Goal: Task Accomplishment & Management: Complete application form

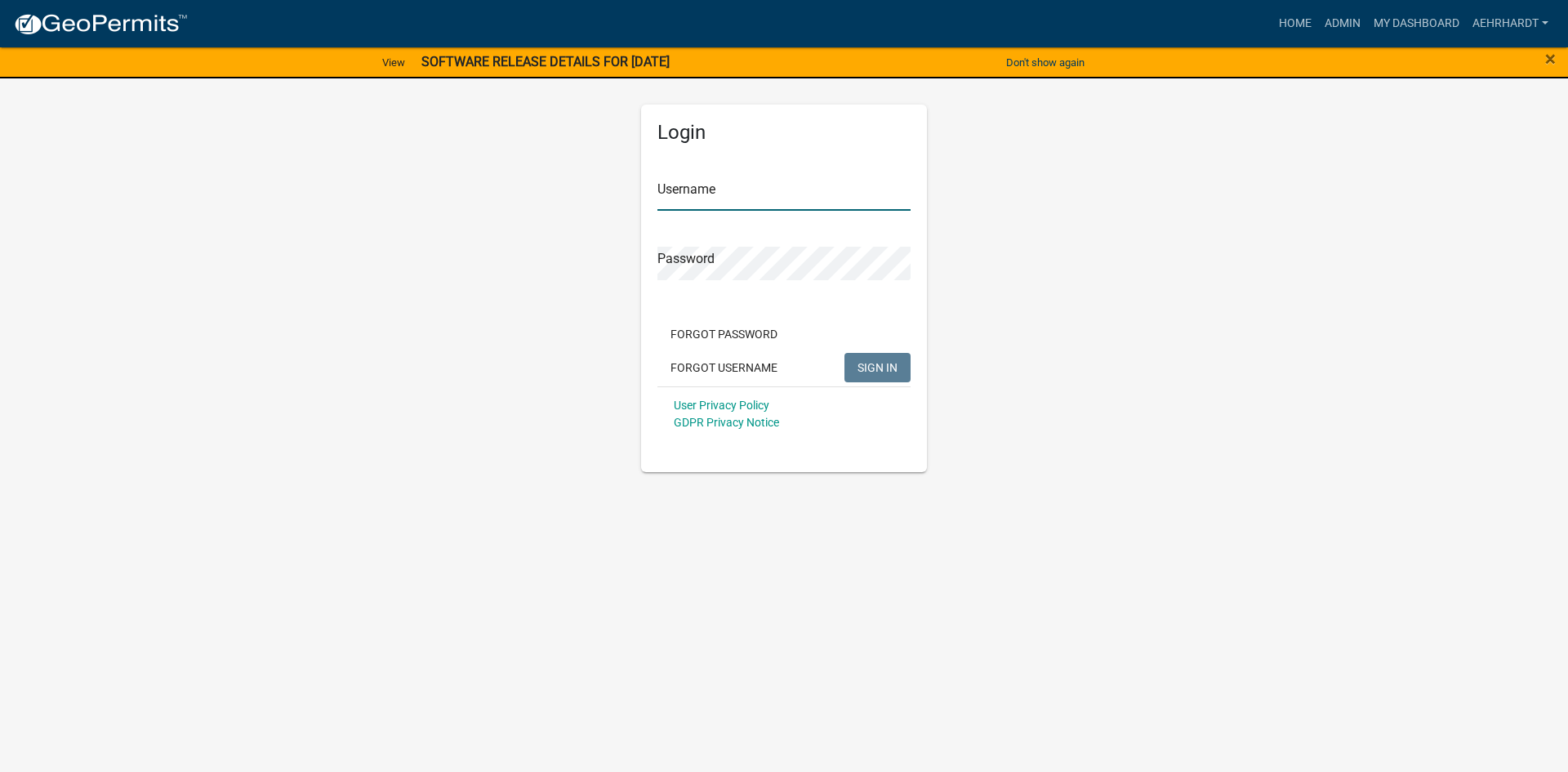
type input "aehrhardt"
click at [862, 365] on span "SIGN IN" at bounding box center [877, 367] width 40 height 13
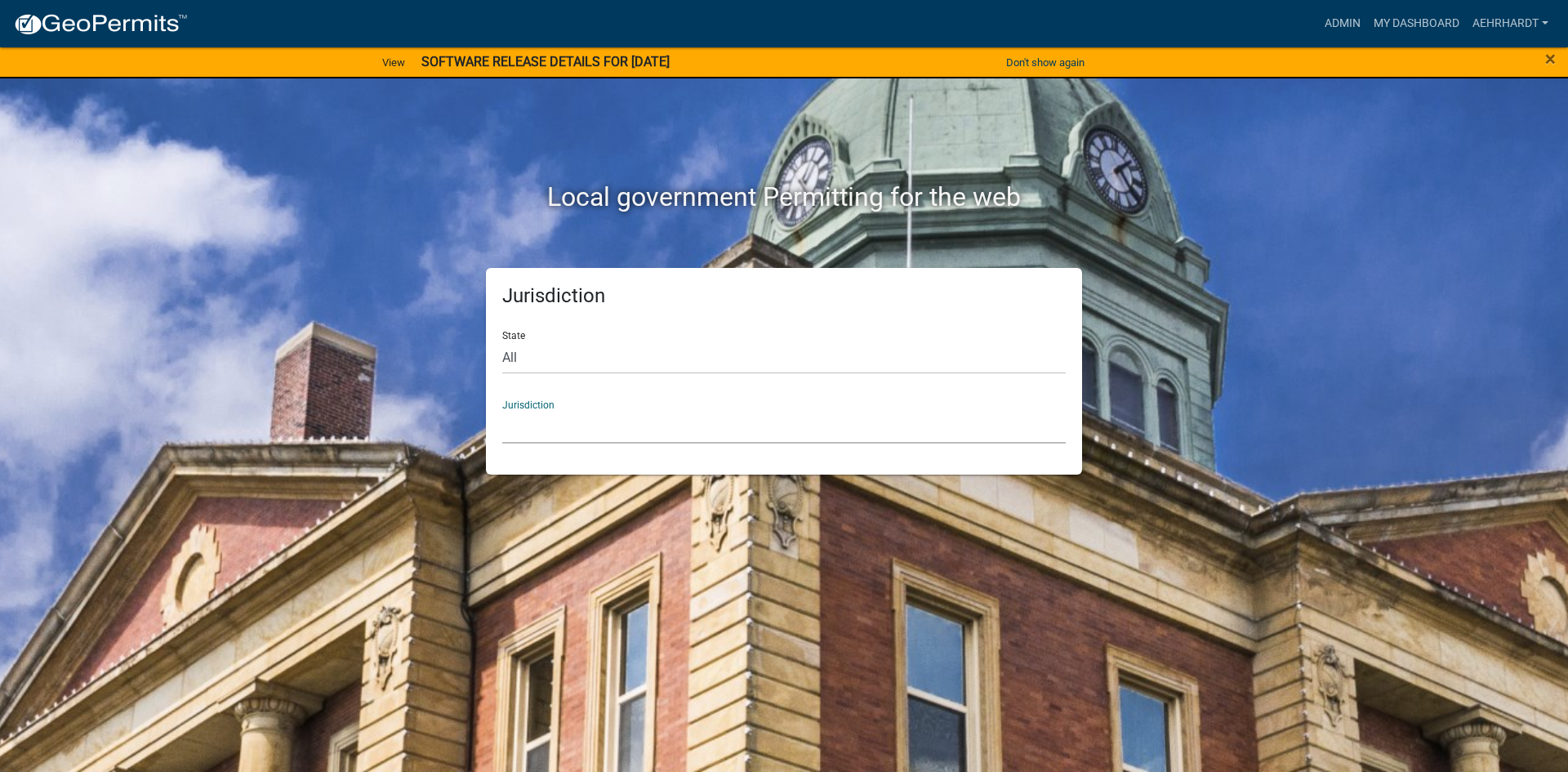
click at [572, 428] on select "[GEOGRAPHIC_DATA], [US_STATE] [GEOGRAPHIC_DATA], [US_STATE][PERSON_NAME][GEOGRA…" at bounding box center [783, 426] width 564 height 33
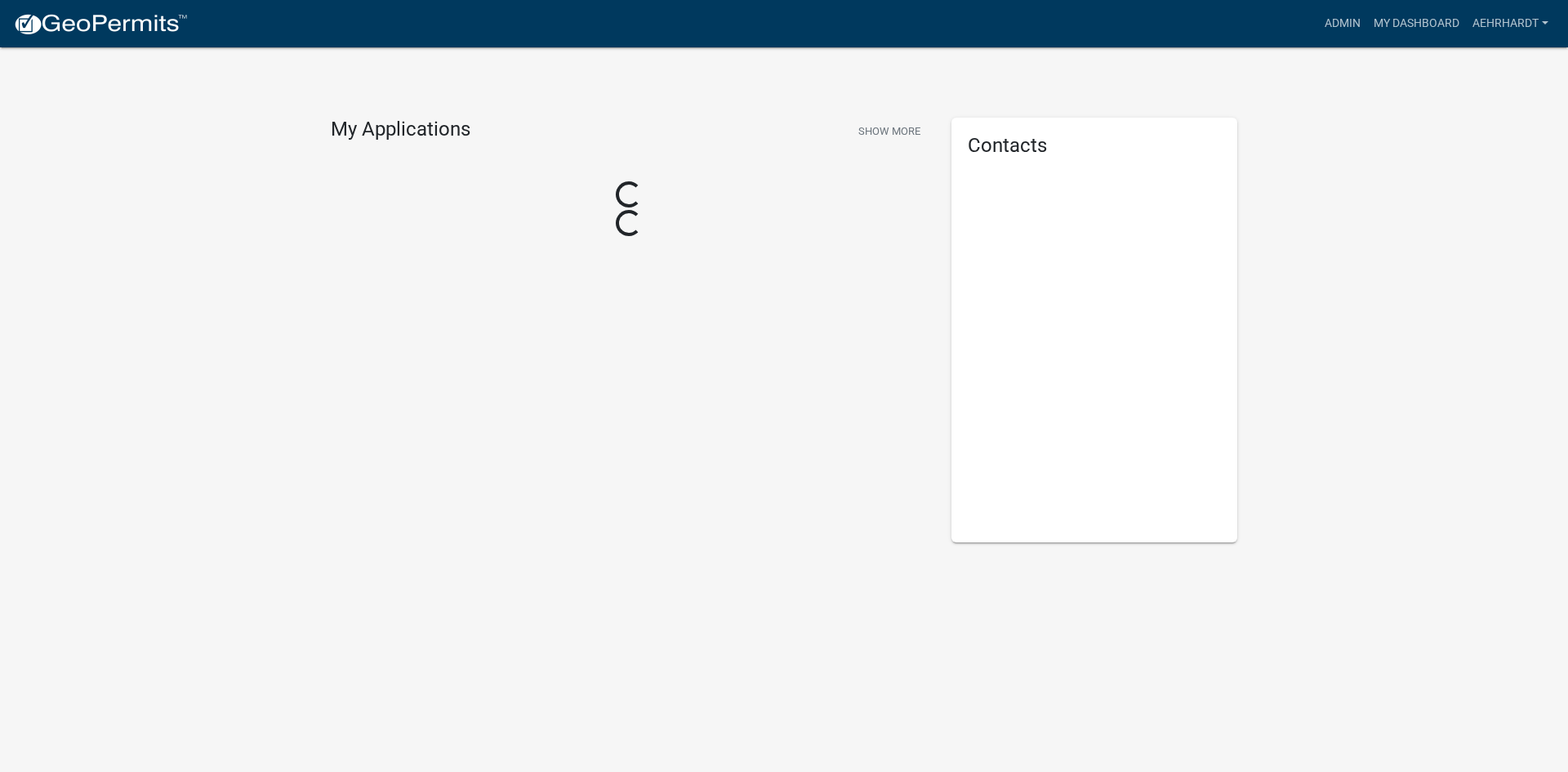
click at [577, 280] on div "My Applications Show More Loading... Loading..." at bounding box center [628, 330] width 621 height 425
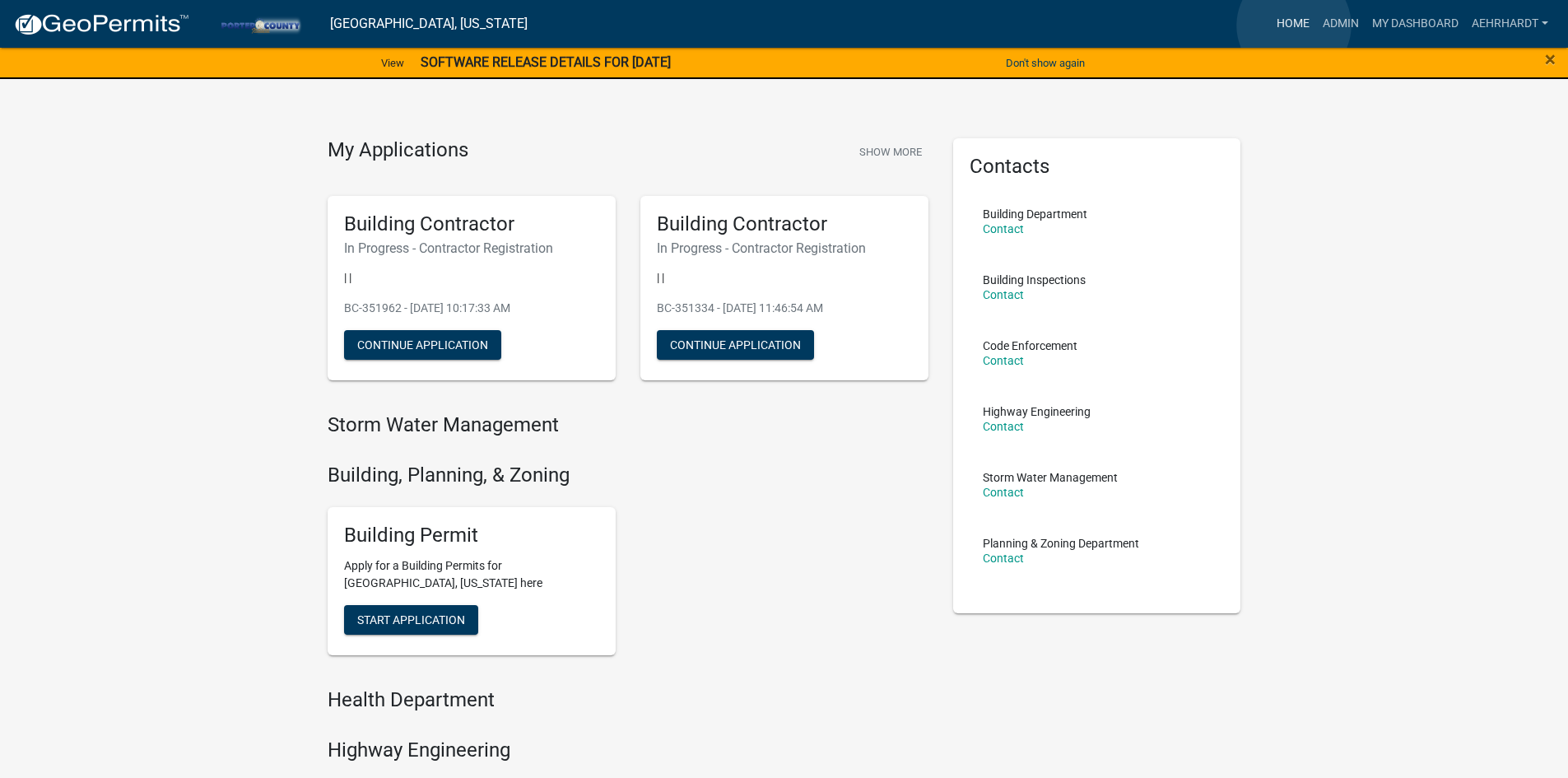
click at [1294, 26] on link "Home" at bounding box center [1293, 24] width 46 height 32
click at [1342, 20] on link "Admin" at bounding box center [1341, 24] width 50 height 32
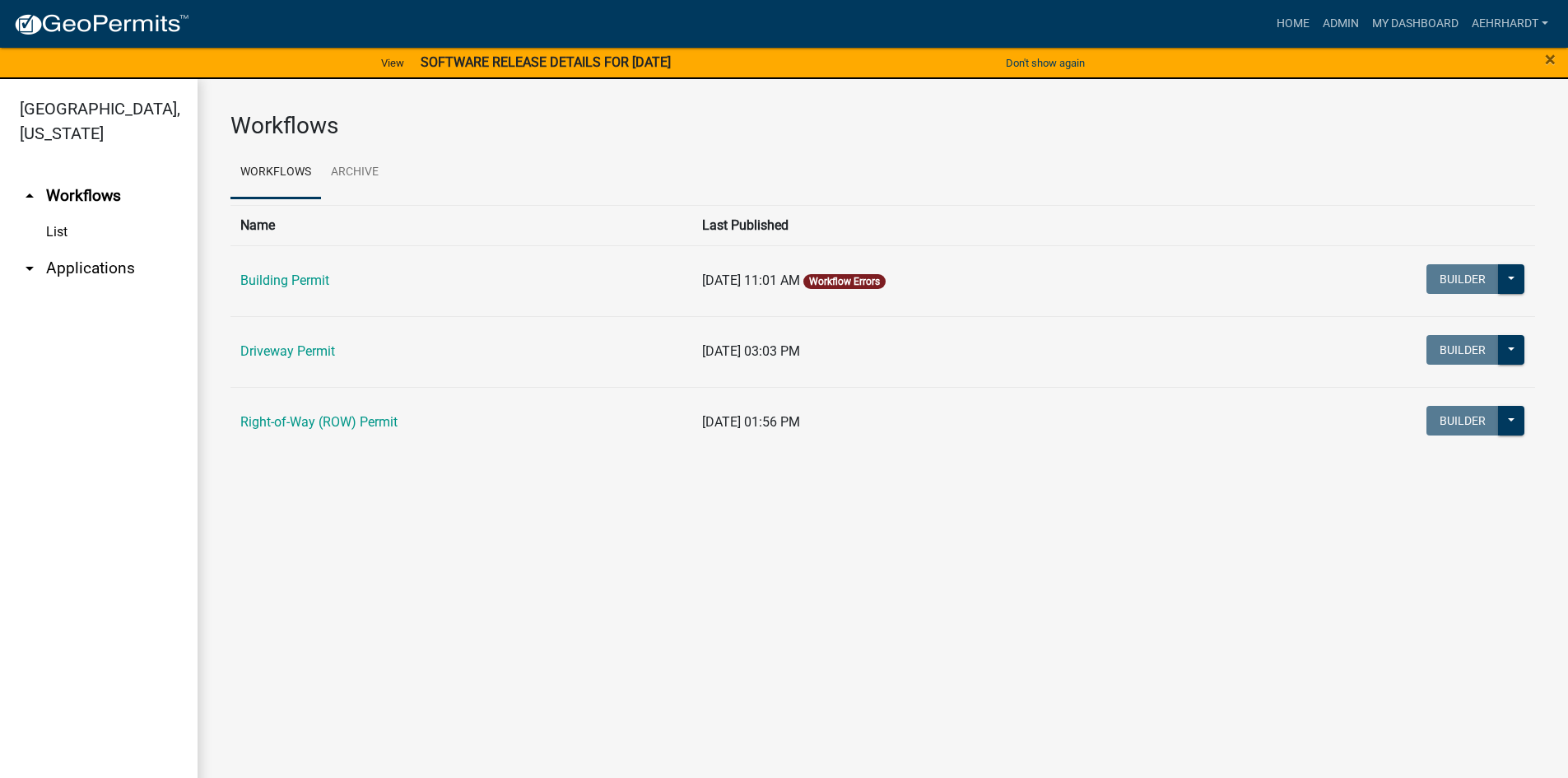
click at [103, 248] on link "arrow_drop_down Applications" at bounding box center [99, 267] width 197 height 39
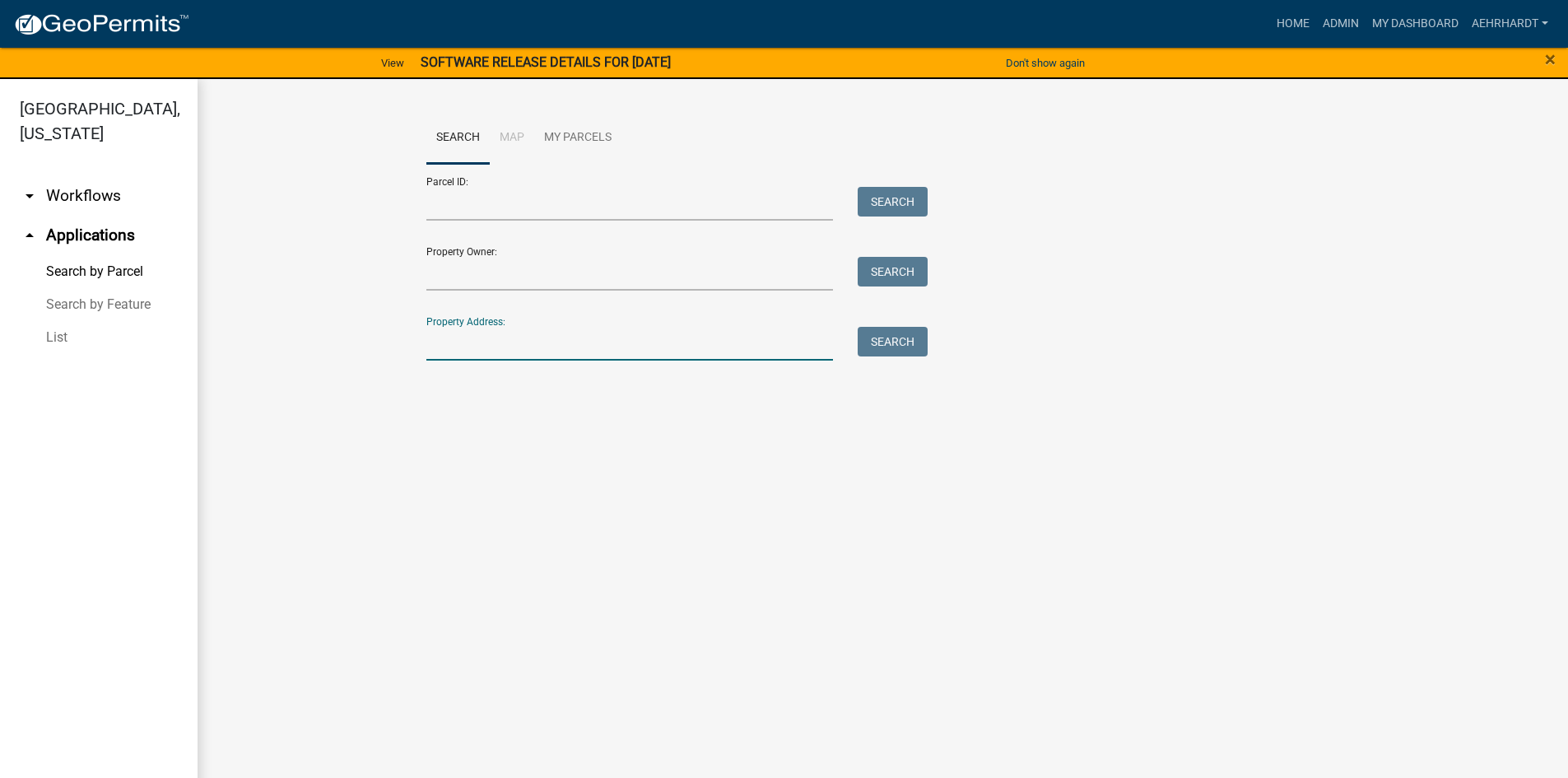
click at [497, 339] on input "Property Address:" at bounding box center [629, 343] width 407 height 34
click at [453, 341] on input "393 n 100 s" at bounding box center [629, 343] width 407 height 34
type input "393 w 100 s"
click at [881, 343] on button "Search" at bounding box center [892, 341] width 70 height 30
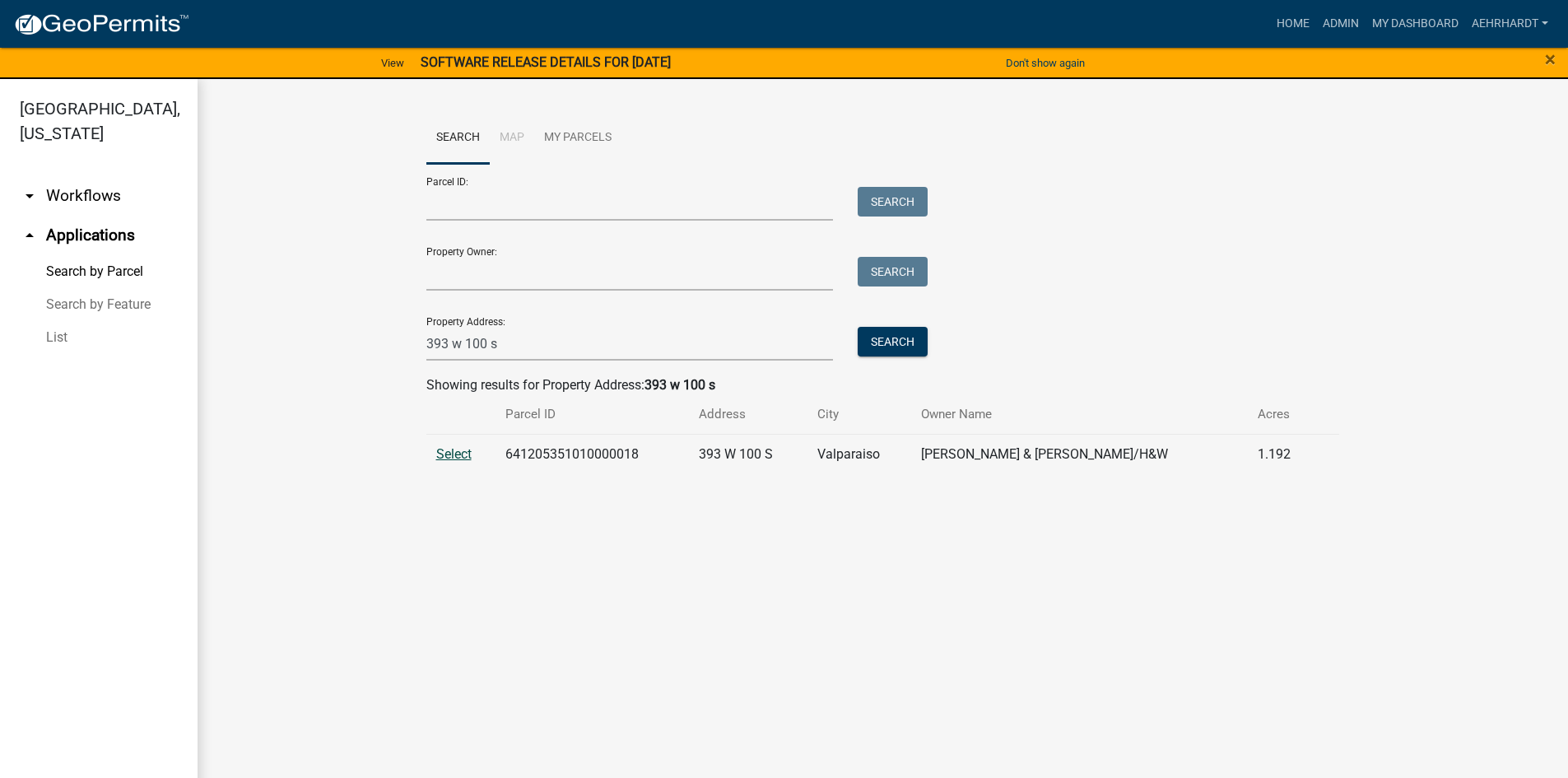
click at [444, 447] on span "Select" at bounding box center [453, 454] width 35 height 15
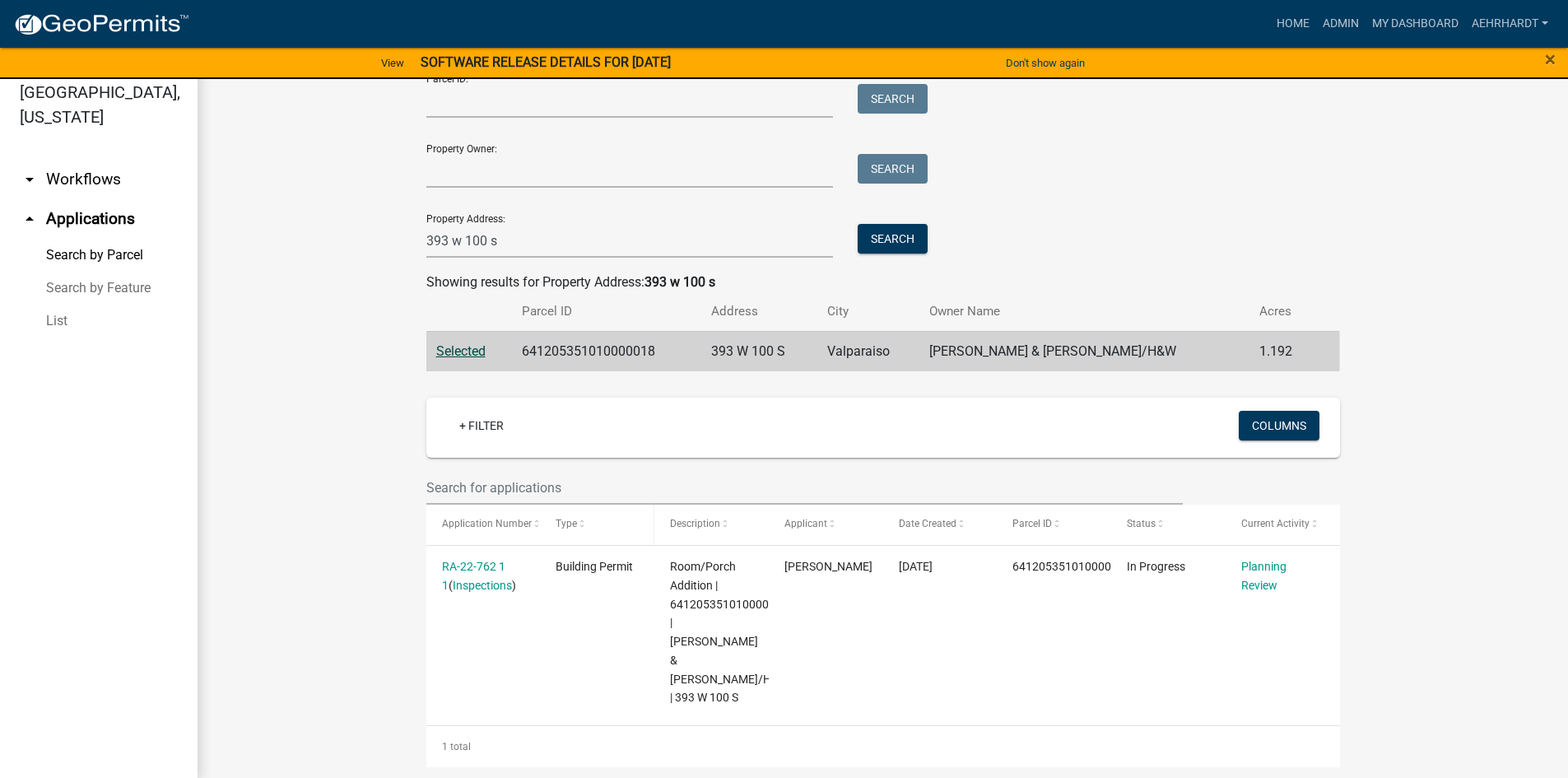
scroll to position [20, 0]
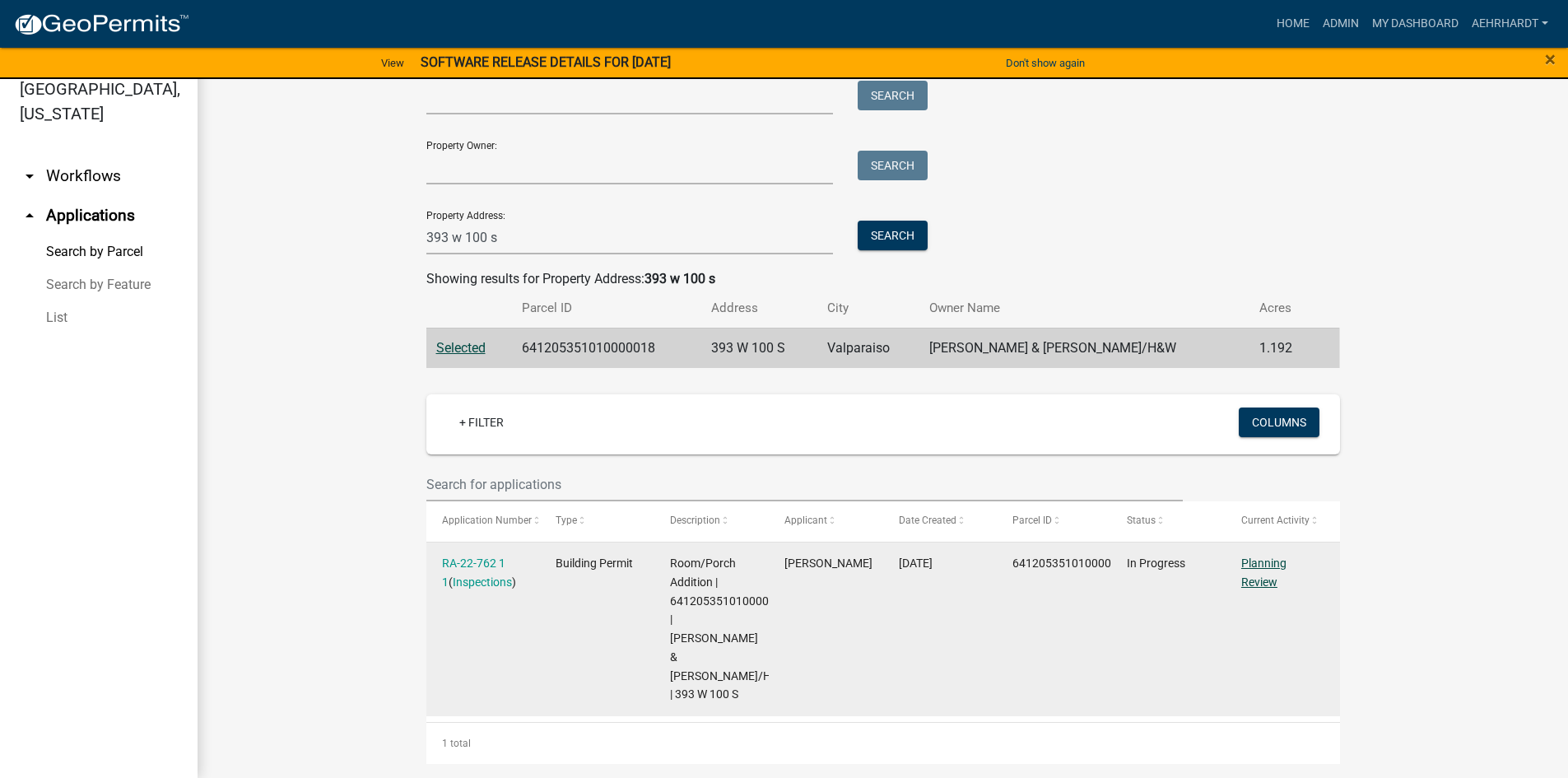
click at [1257, 564] on link "Planning Review" at bounding box center [1263, 573] width 45 height 33
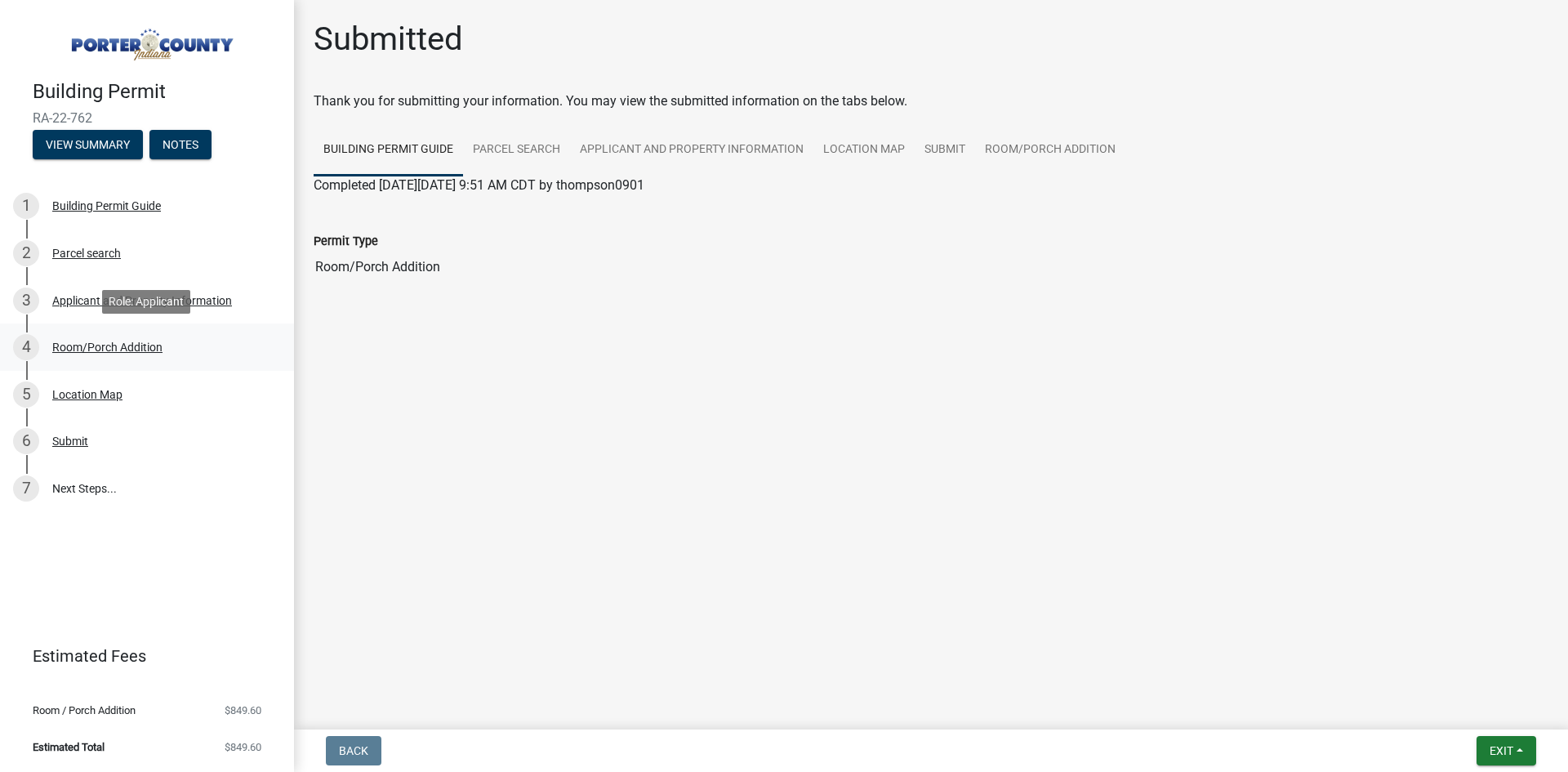
click at [78, 341] on div "Room/Porch Addition" at bounding box center [107, 347] width 110 height 11
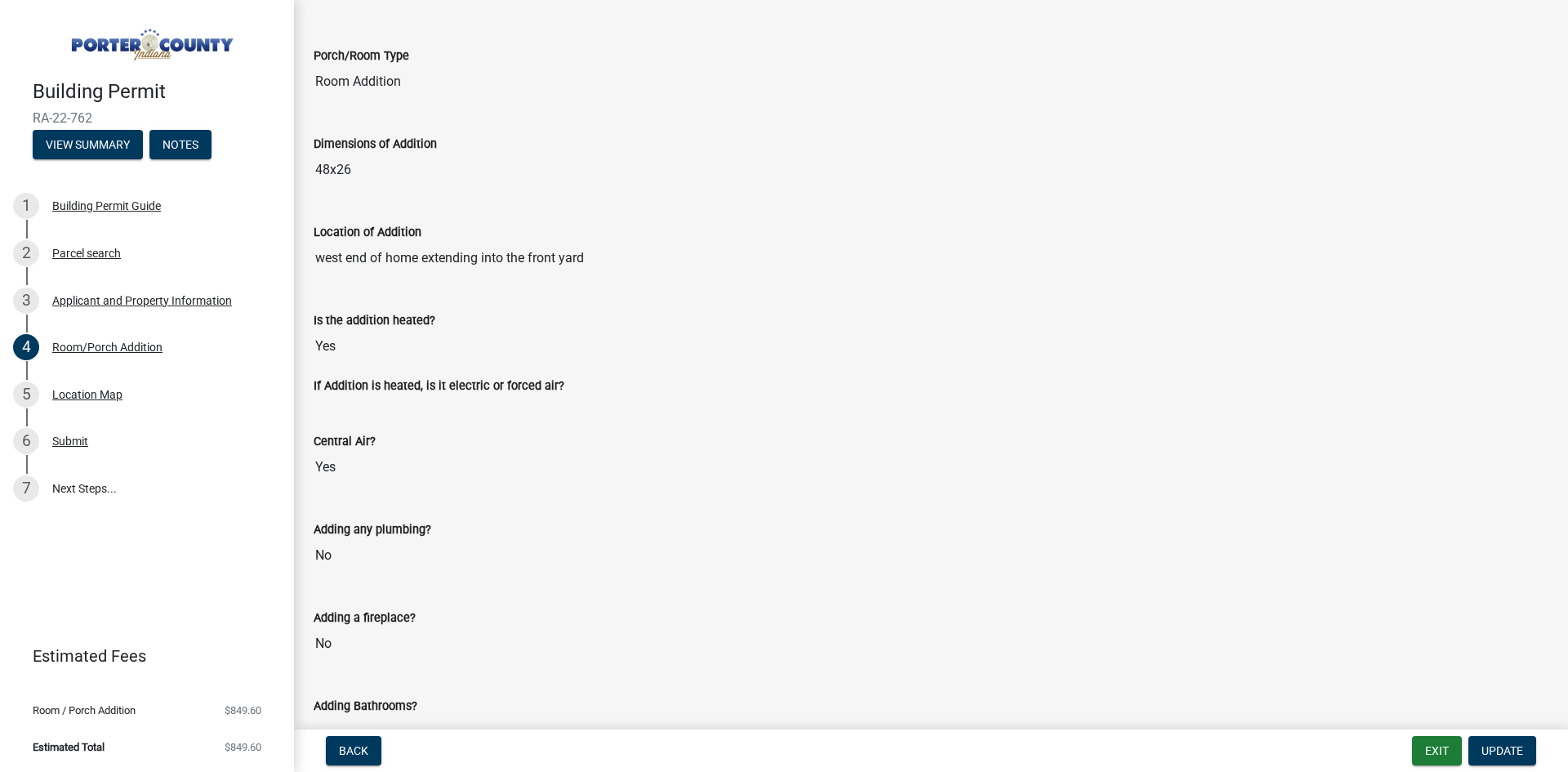
scroll to position [1144, 0]
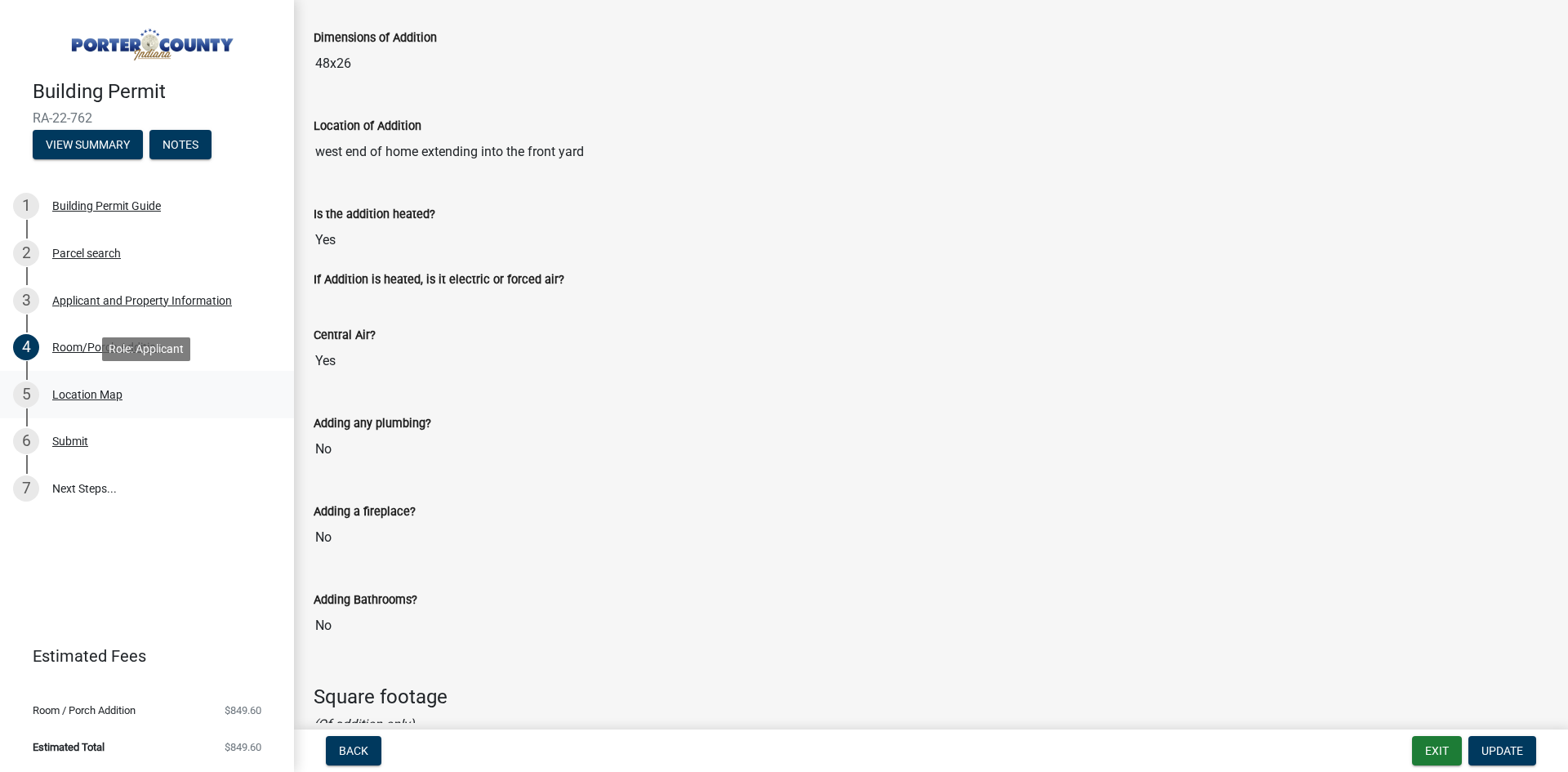
click at [78, 393] on div "Location Map" at bounding box center [87, 395] width 70 height 11
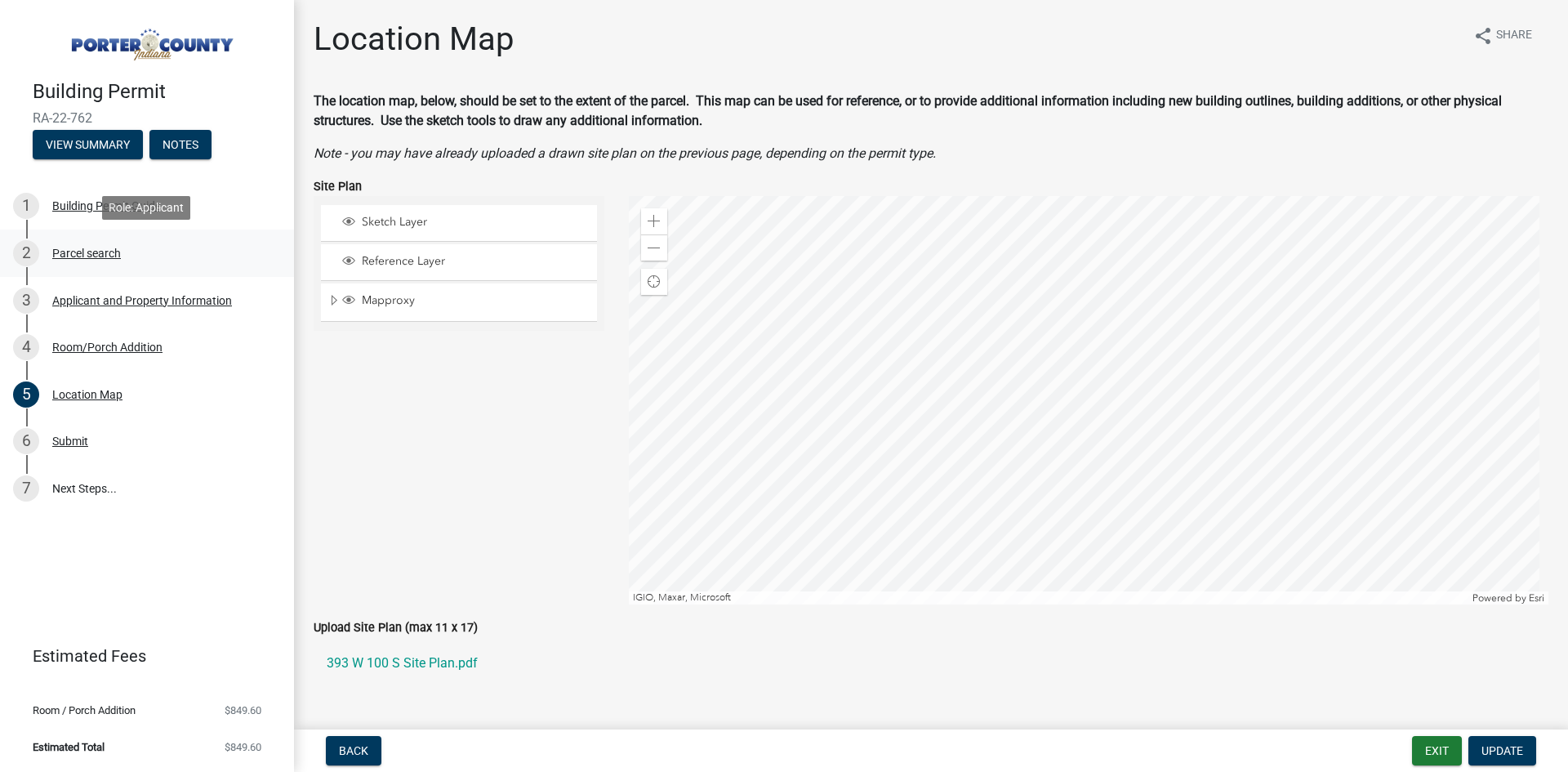
click at [86, 248] on div "Parcel search" at bounding box center [86, 253] width 68 height 11
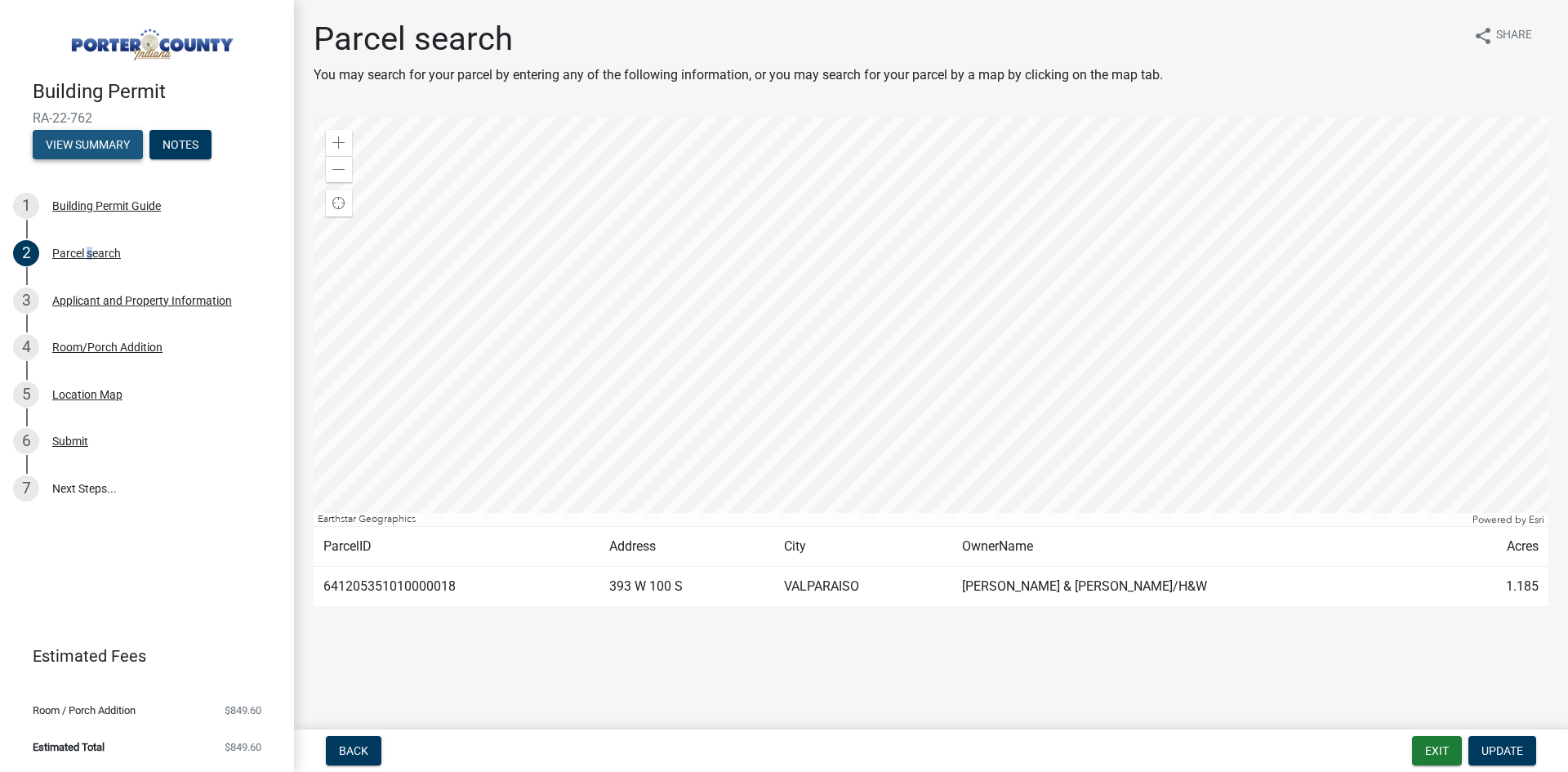
click at [78, 145] on button "View Summary" at bounding box center [87, 145] width 110 height 29
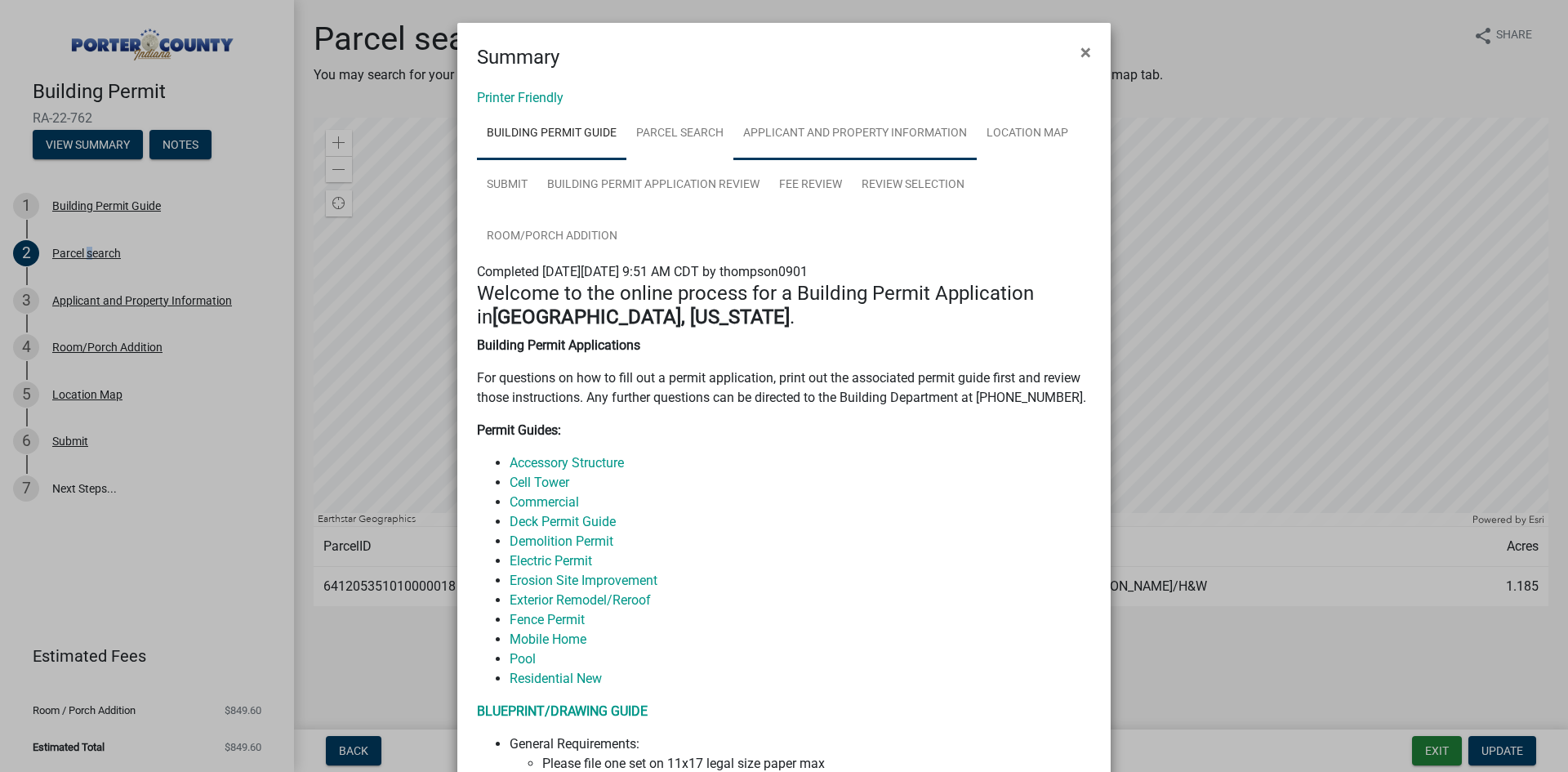
click at [826, 125] on link "Applicant and Property Information" at bounding box center [855, 133] width 243 height 52
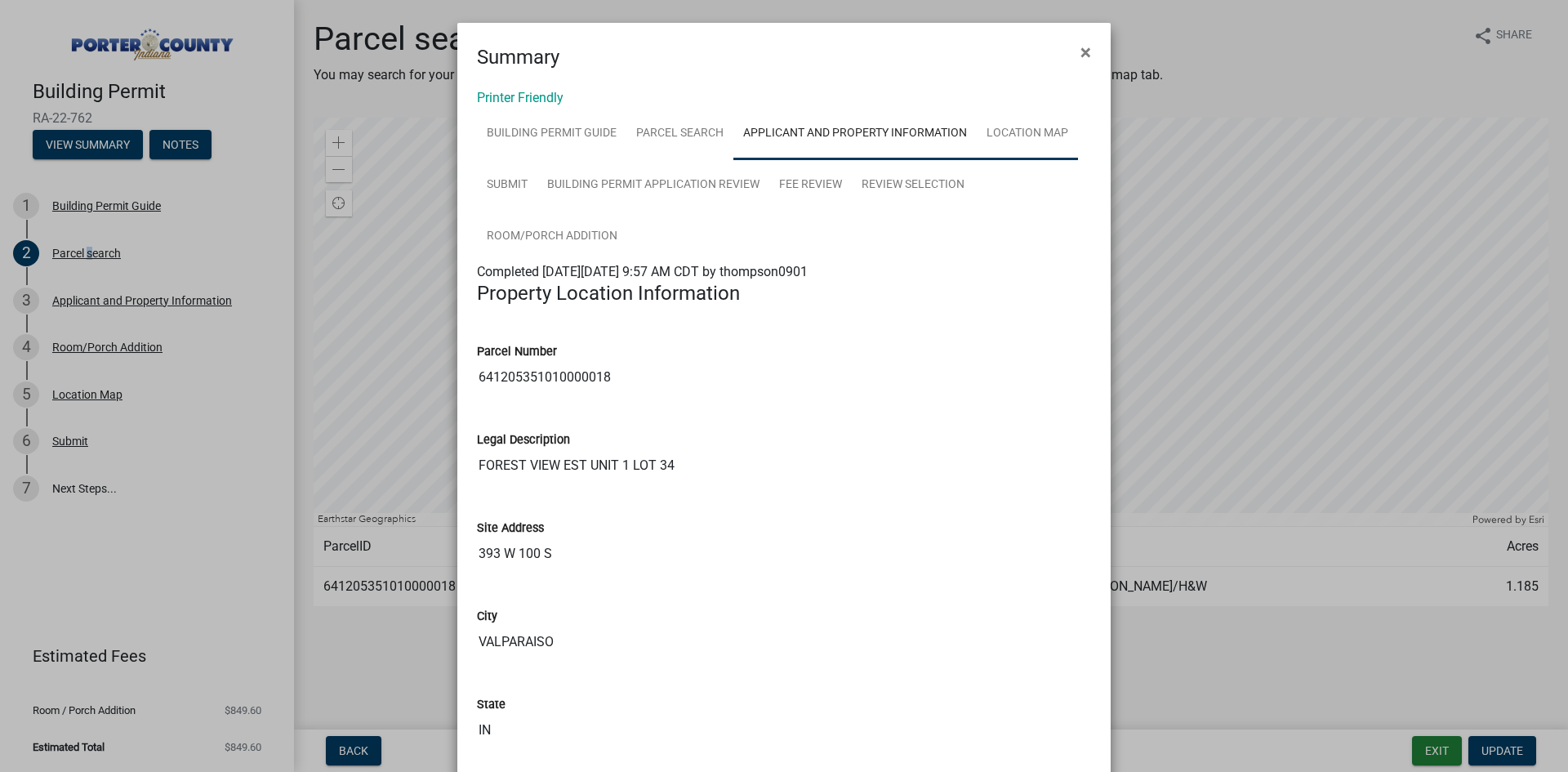
click at [1007, 133] on link "Location Map" at bounding box center [1027, 133] width 102 height 52
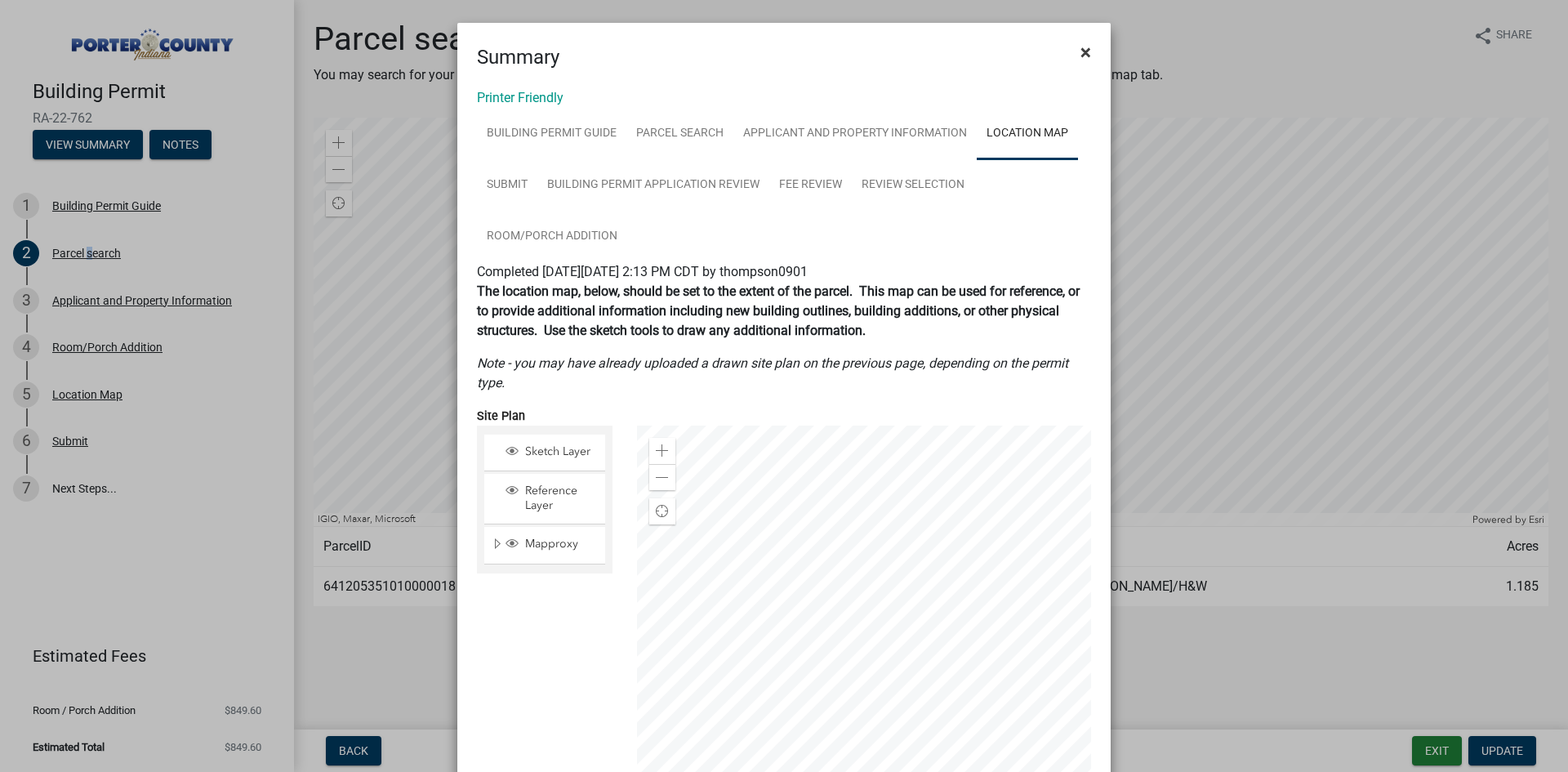
drag, startPoint x: 1070, startPoint y: 49, endPoint x: 1068, endPoint y: 64, distance: 15.1
click at [1070, 54] on button "×" at bounding box center [1085, 52] width 37 height 46
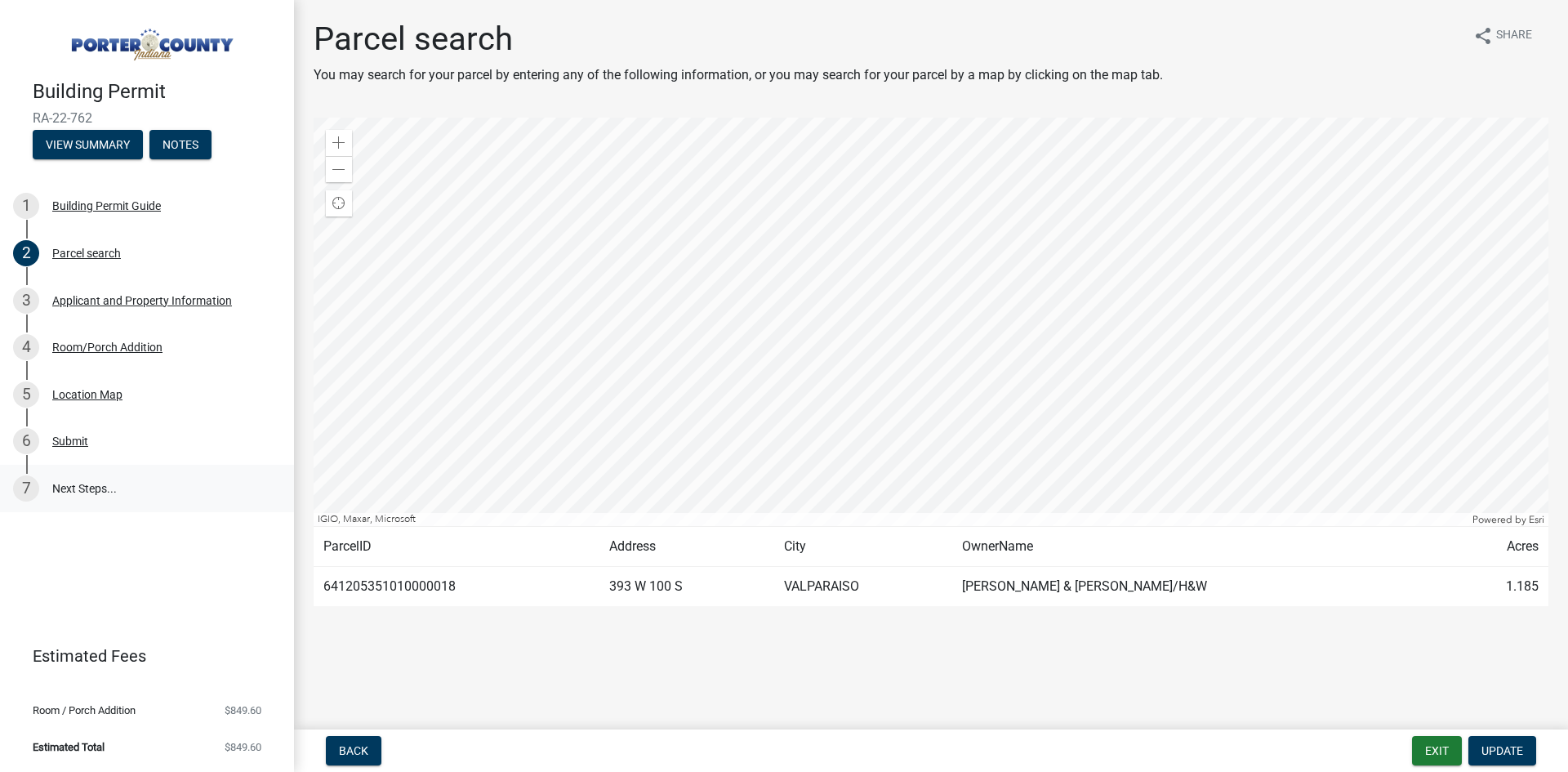
click at [74, 488] on link "7 Next Steps..." at bounding box center [146, 489] width 294 height 48
click at [67, 441] on div "Submit" at bounding box center [70, 441] width 36 height 11
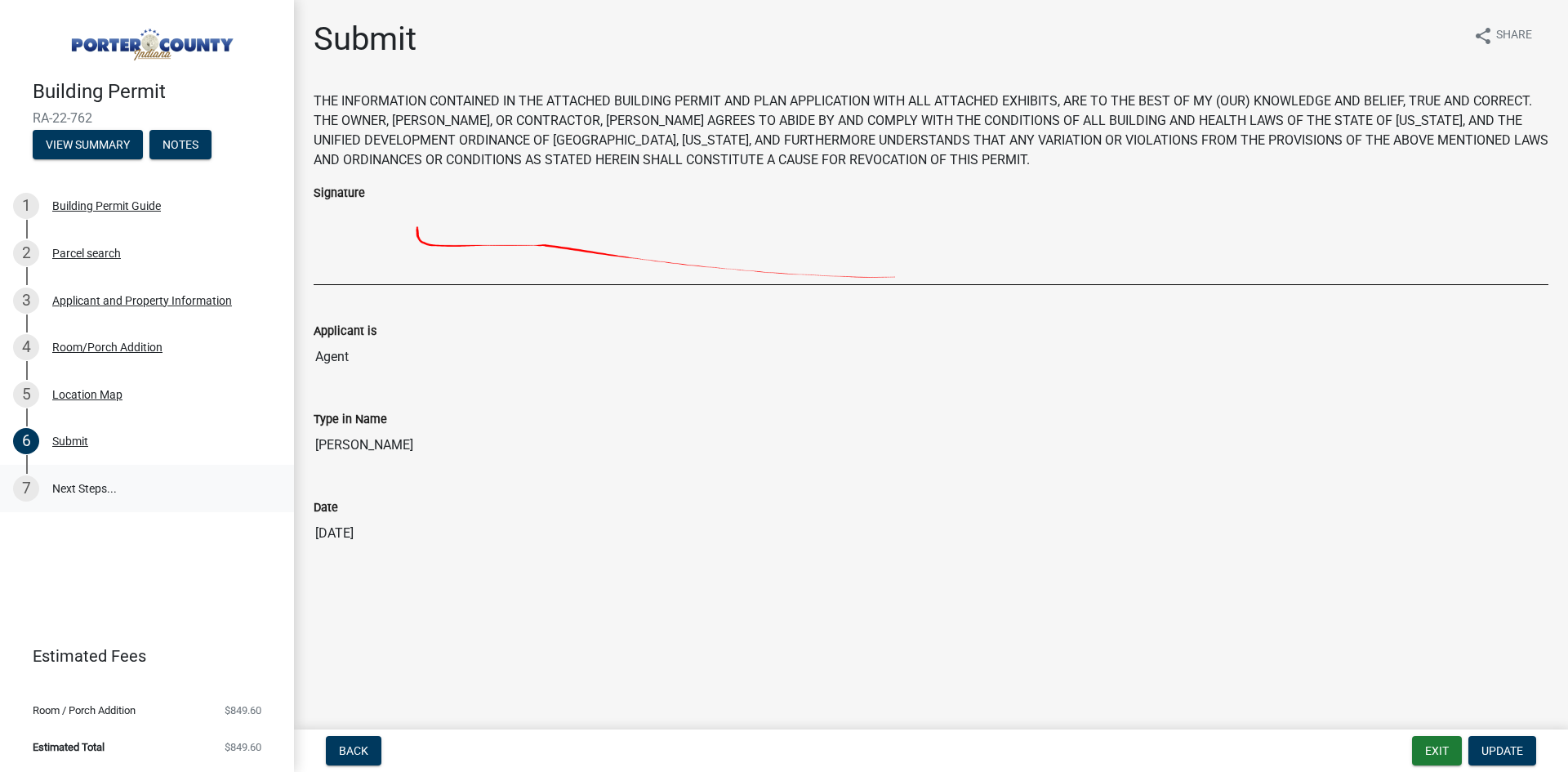
click at [63, 486] on link "7 Next Steps..." at bounding box center [146, 489] width 294 height 48
